Goal: Information Seeking & Learning: Learn about a topic

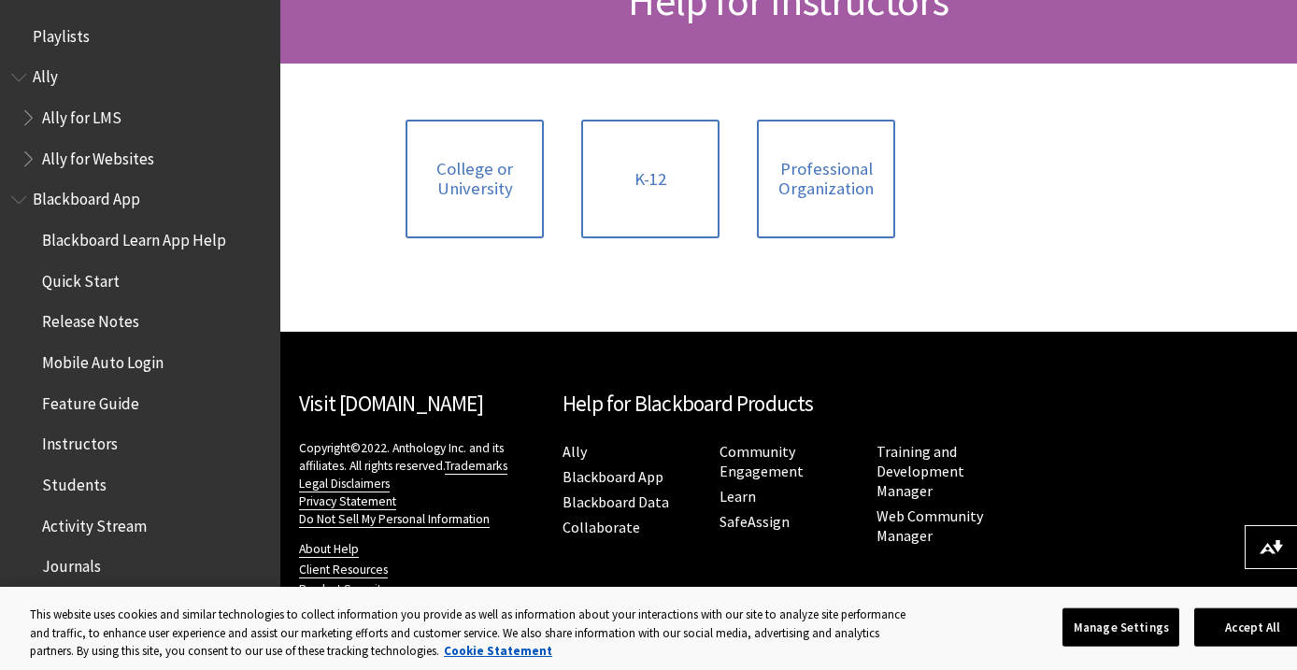
scroll to position [326, 0]
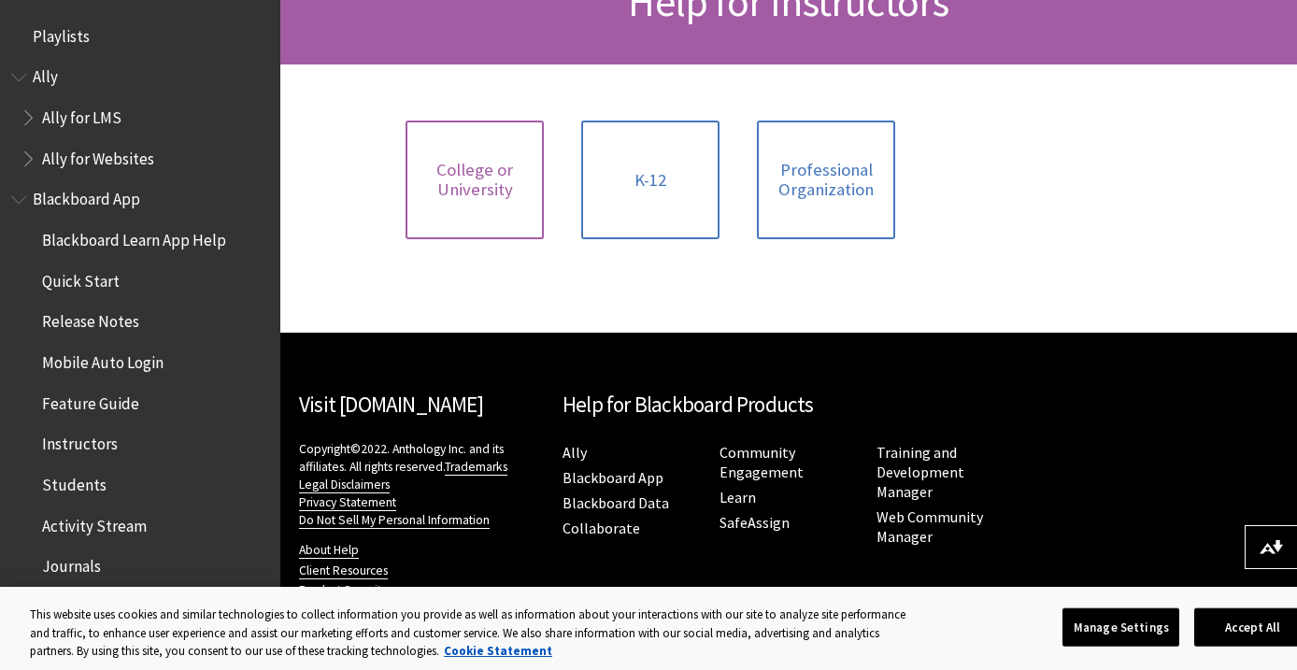
click at [482, 174] on span "College or University" at bounding box center [475, 180] width 116 height 40
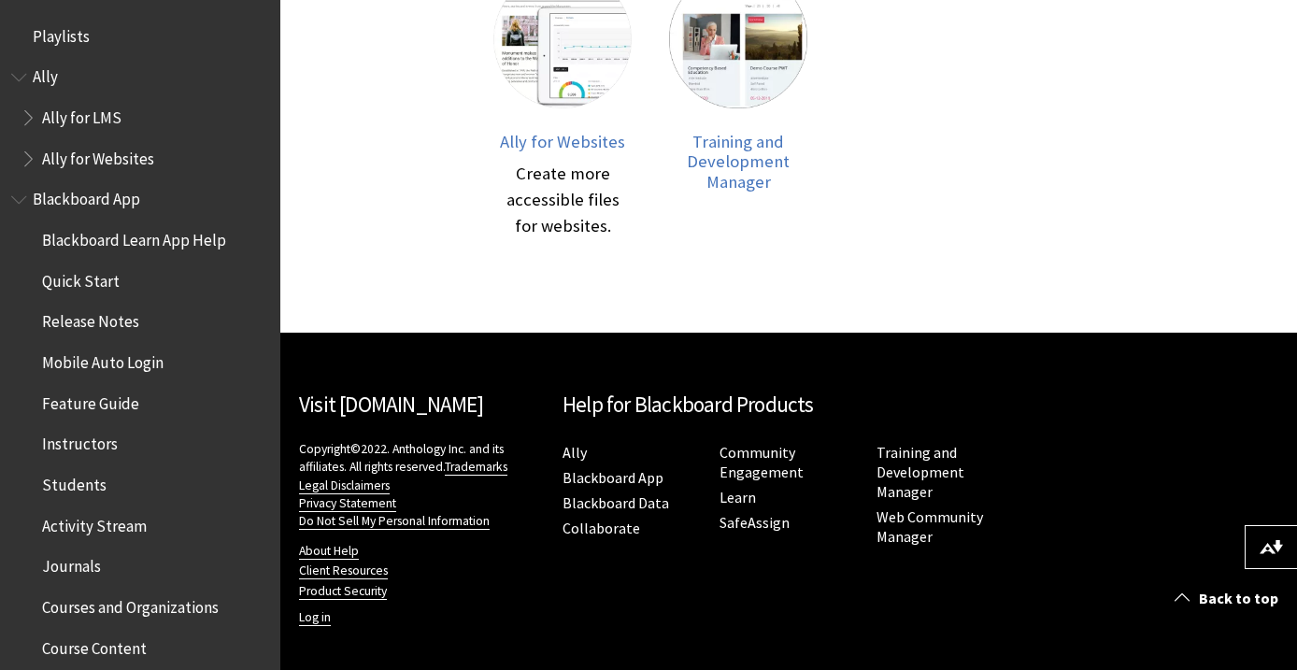
scroll to position [976, 0]
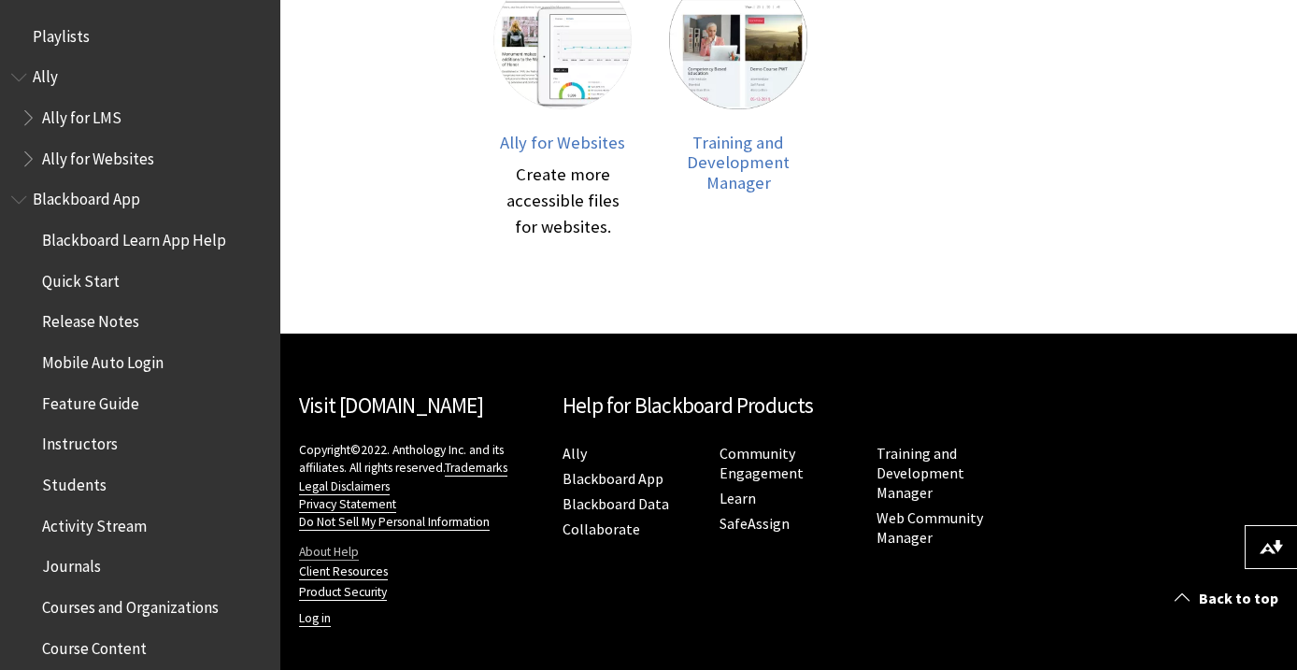
click at [327, 545] on link "About Help" at bounding box center [329, 552] width 60 height 17
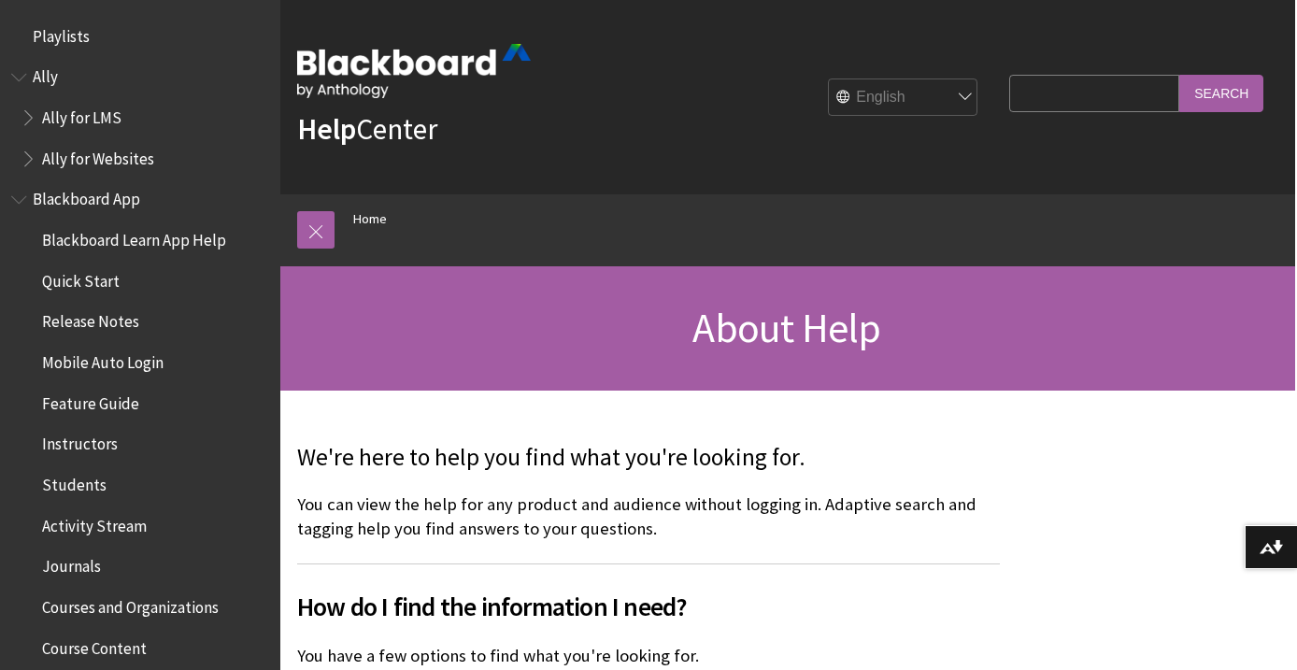
scroll to position [0, 2]
click at [334, 125] on strong "Help" at bounding box center [326, 128] width 59 height 37
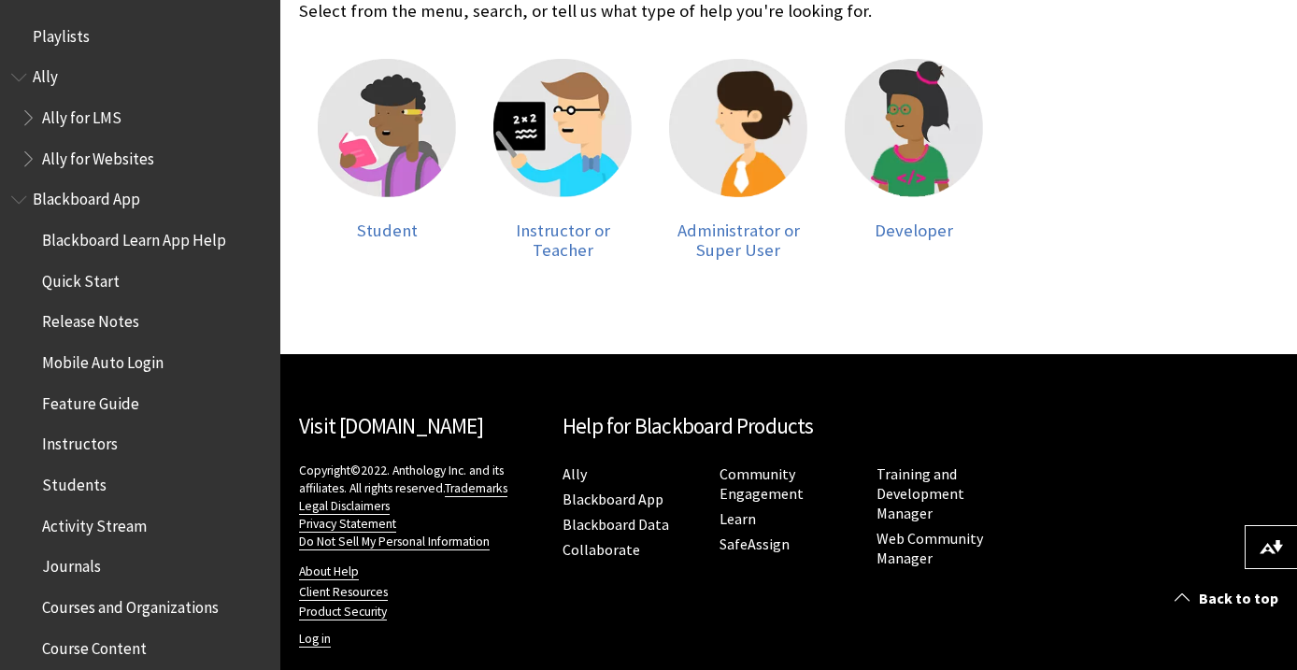
scroll to position [452, 0]
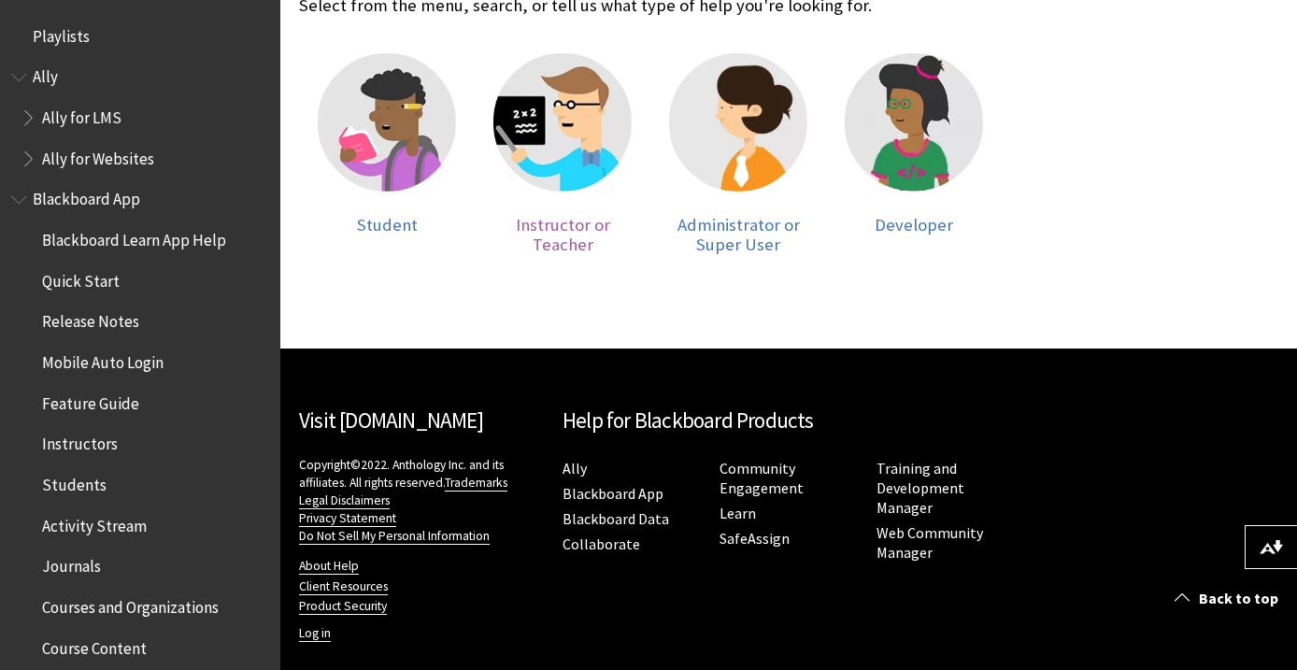
click at [573, 126] on img at bounding box center [562, 122] width 138 height 138
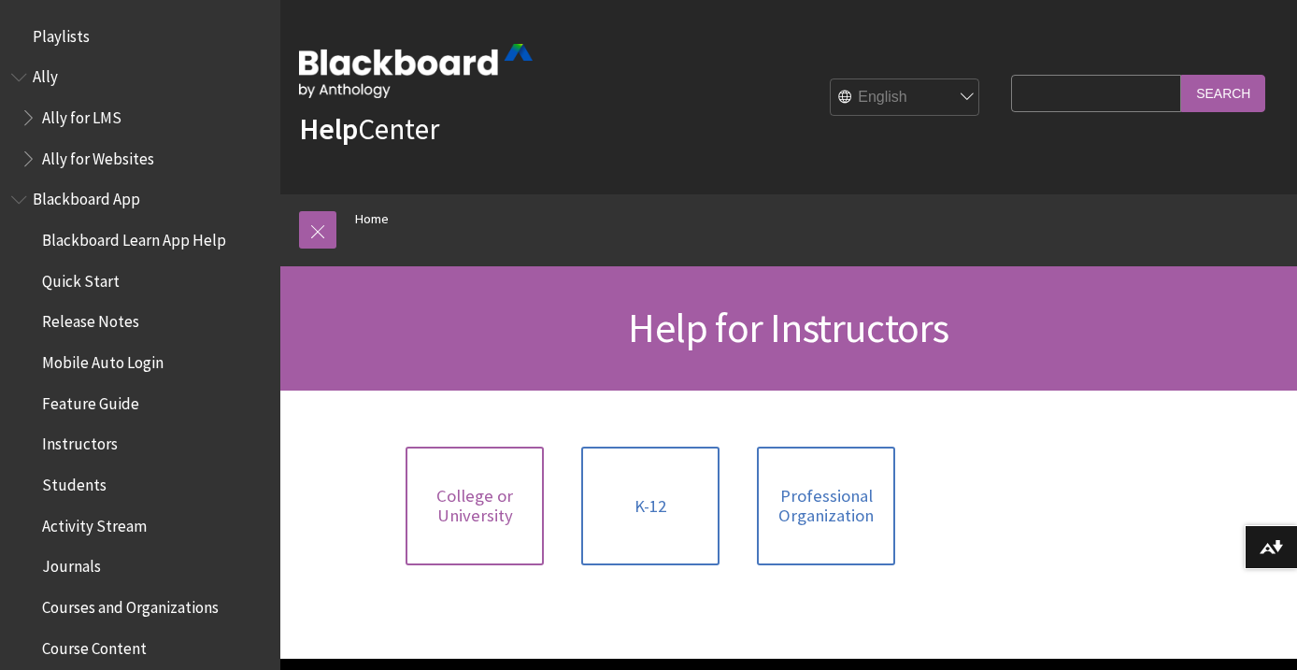
click at [484, 507] on span "College or University" at bounding box center [475, 506] width 116 height 40
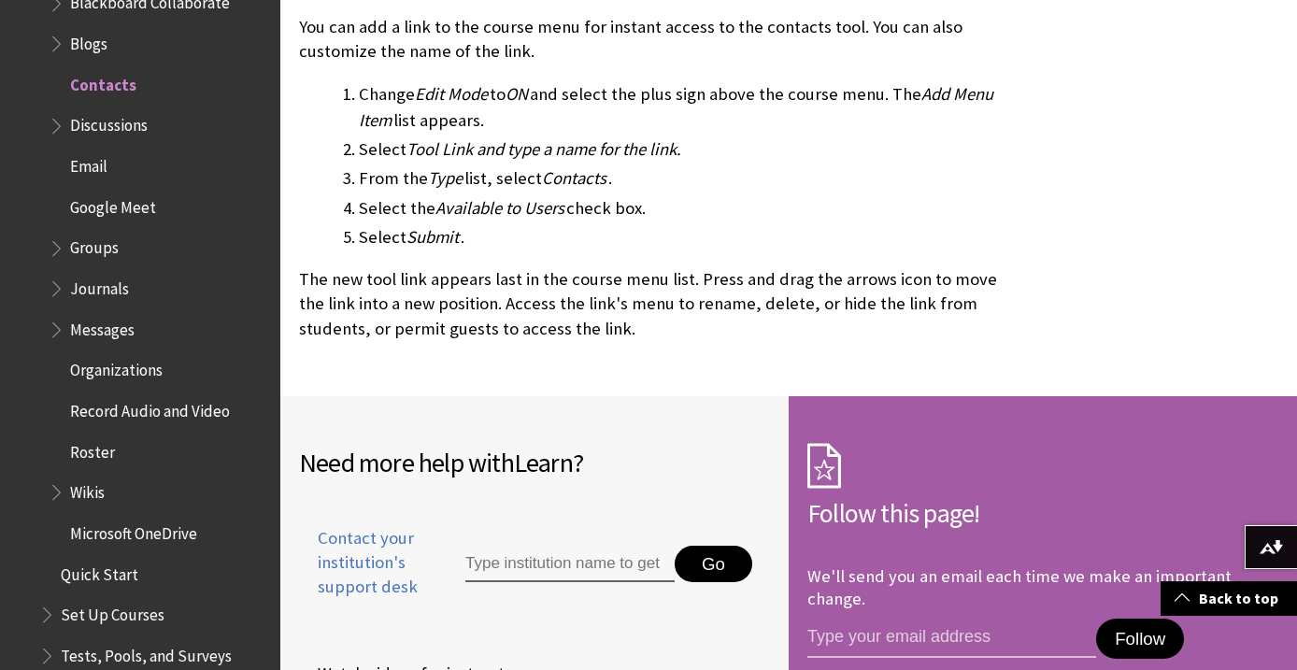
scroll to position [1775, 0]
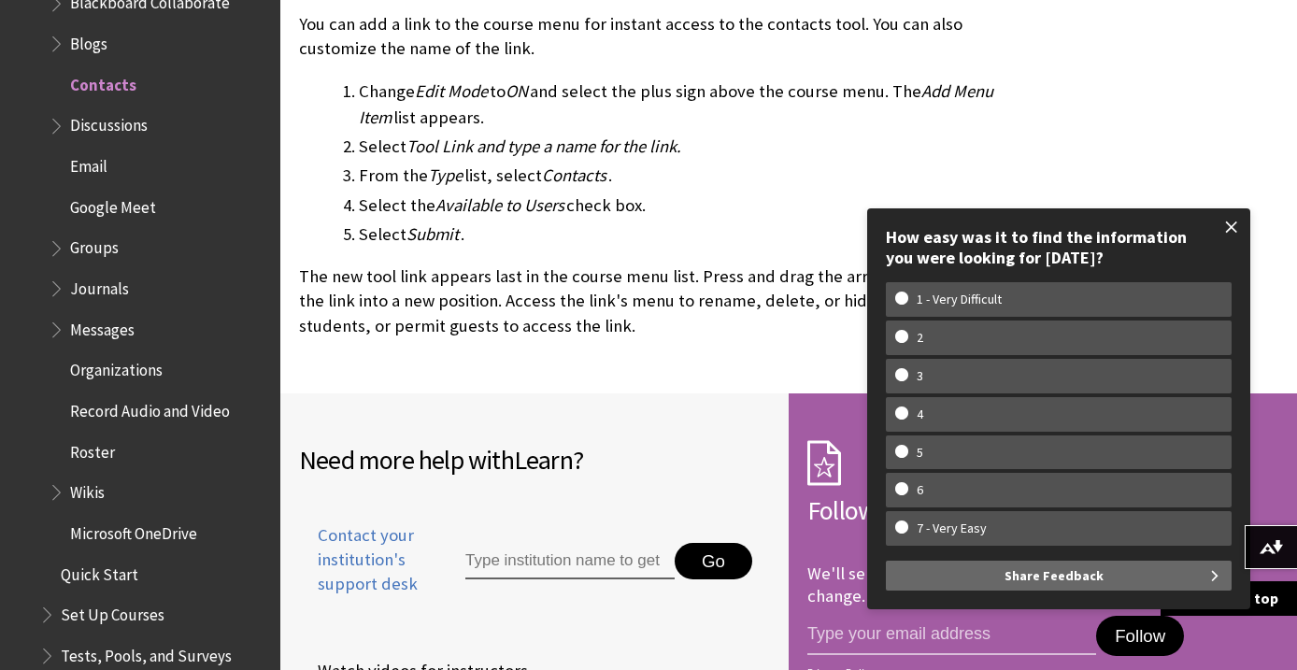
click at [1229, 232] on span at bounding box center [1231, 226] width 39 height 39
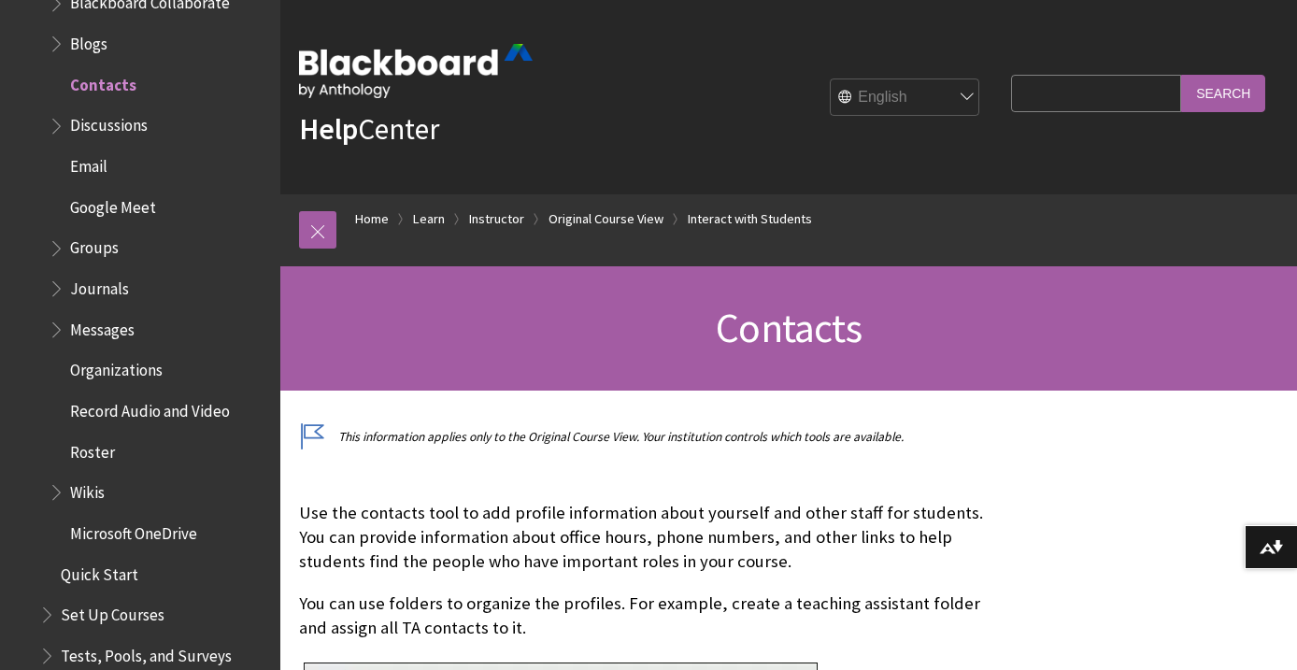
scroll to position [0, 0]
click at [1065, 94] on input "Search Query" at bounding box center [1096, 93] width 170 height 36
type input "course copy"
click at [1223, 92] on input "Search" at bounding box center [1223, 93] width 84 height 36
